Goal: Task Accomplishment & Management: Complete application form

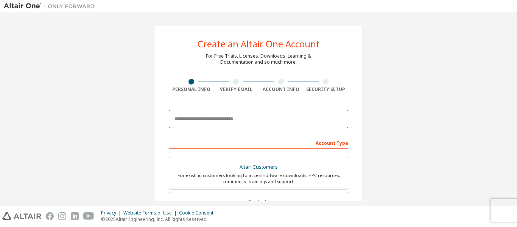
click at [252, 121] on input "email" at bounding box center [258, 119] width 179 height 18
type input "**********"
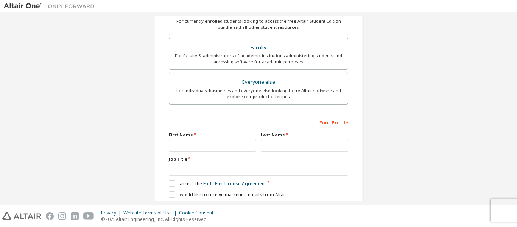
scroll to position [189, 0]
click at [224, 143] on input "text" at bounding box center [212, 145] width 87 height 12
type input "*******"
click at [288, 147] on input "text" at bounding box center [304, 145] width 87 height 12
type input "********"
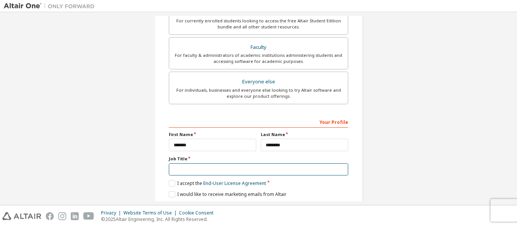
click at [239, 171] on input "text" at bounding box center [258, 169] width 179 height 12
type input "**********"
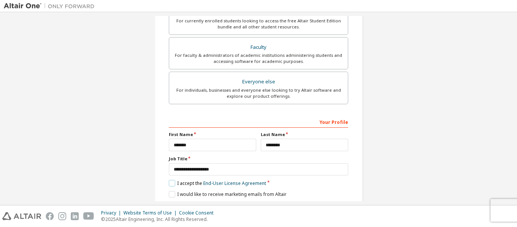
click at [170, 181] on label "I accept the End-User License Agreement" at bounding box center [217, 183] width 97 height 6
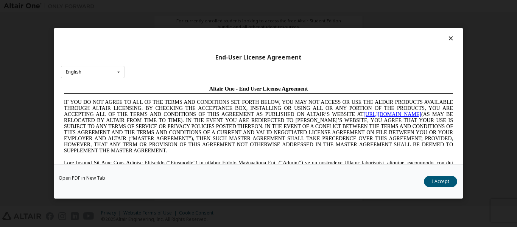
scroll to position [0, 0]
click at [439, 181] on button "I Accept" at bounding box center [440, 181] width 33 height 11
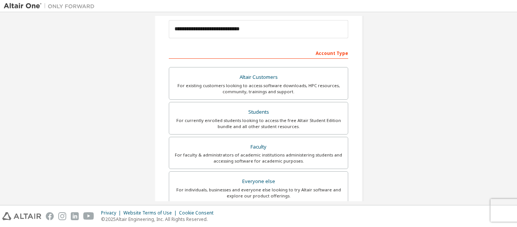
scroll to position [102, 0]
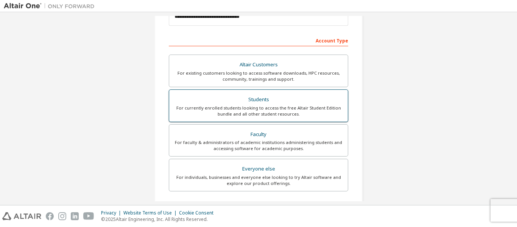
click at [265, 102] on div "Students" at bounding box center [259, 99] width 170 height 11
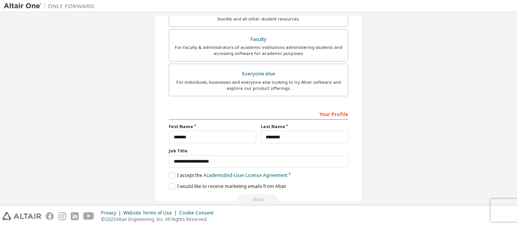
scroll to position [216, 0]
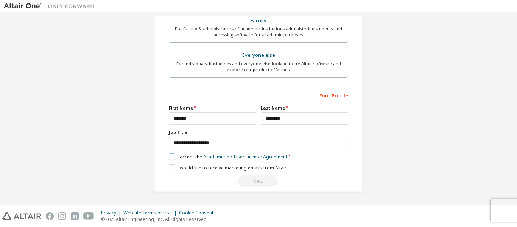
click at [169, 154] on label "I accept the Academic End-User License Agreement" at bounding box center [228, 156] width 118 height 6
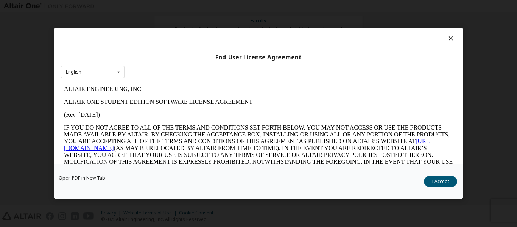
scroll to position [0, 0]
click at [443, 181] on button "I Accept" at bounding box center [440, 181] width 33 height 11
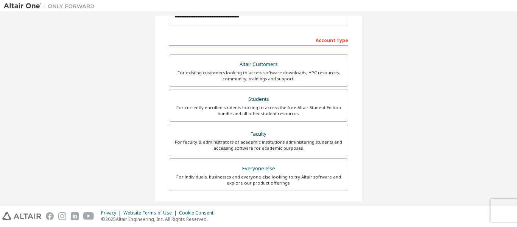
scroll to position [102, 0]
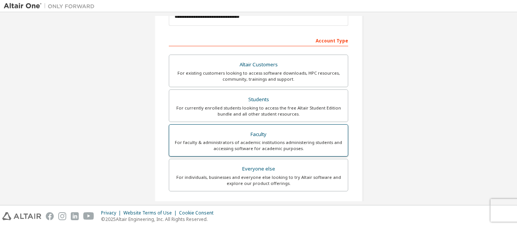
click at [316, 137] on div "Faculty" at bounding box center [259, 134] width 170 height 11
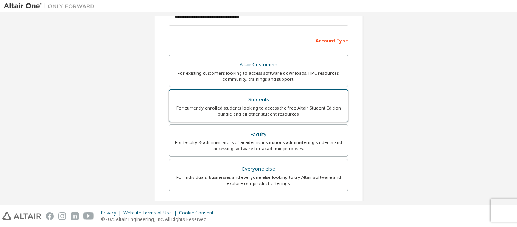
click at [316, 105] on div "For currently enrolled students looking to access the free Altair Student Editi…" at bounding box center [259, 111] width 170 height 12
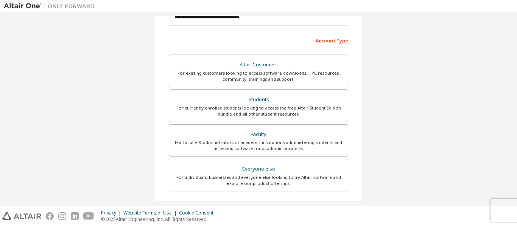
scroll to position [216, 0]
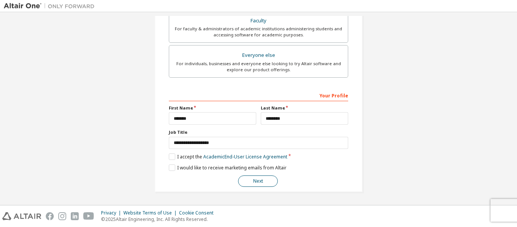
click at [262, 180] on button "Next" at bounding box center [258, 180] width 40 height 11
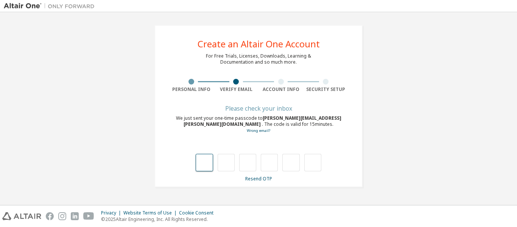
type input "*"
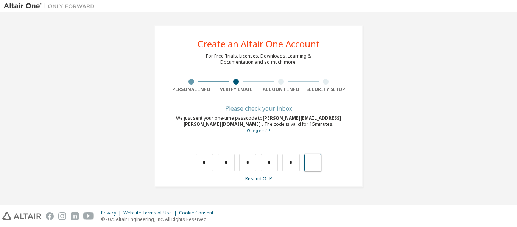
type input "*"
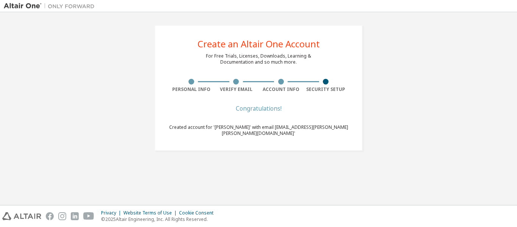
click at [326, 109] on div "Congratulations!" at bounding box center [258, 108] width 179 height 5
click at [278, 156] on div "Create an Altair One Account For Free Trials, Licenses, Downloads, Learning & D…" at bounding box center [259, 108] width 510 height 185
